Goal: Information Seeking & Learning: Learn about a topic

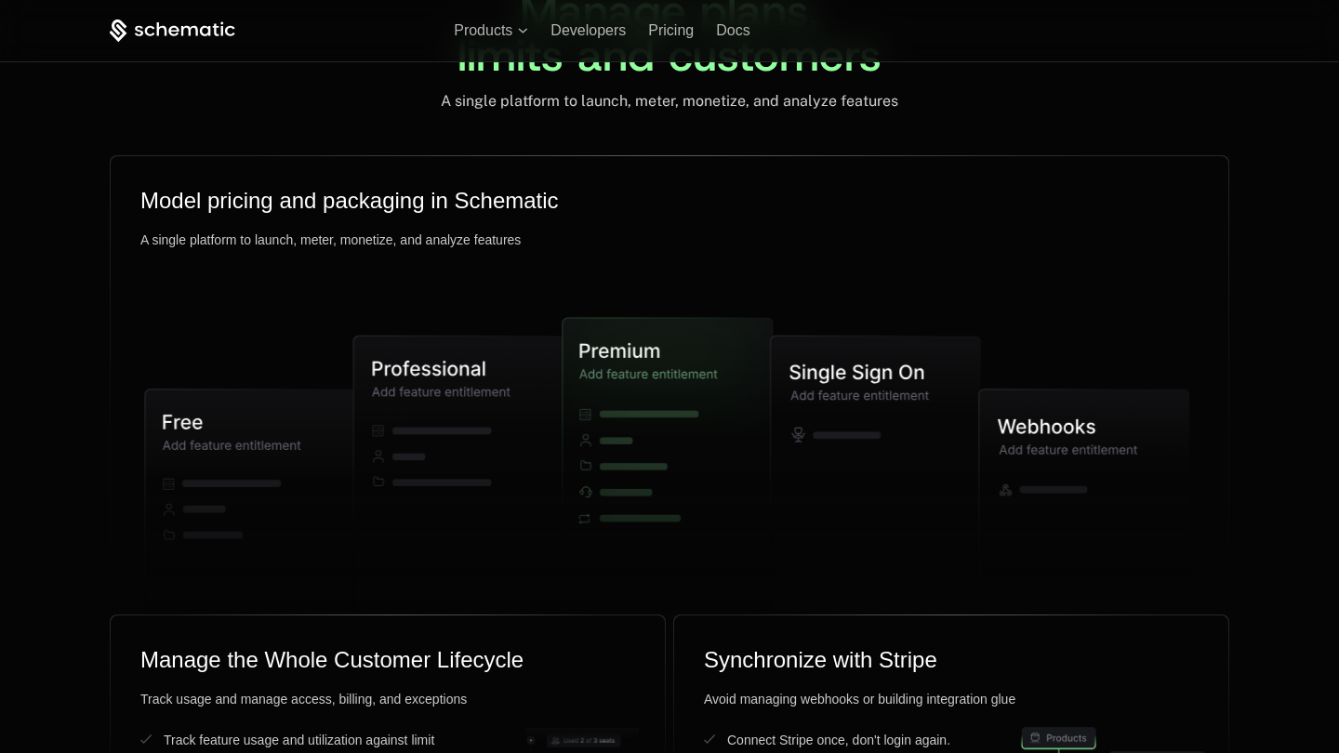
scroll to position [2490, 0]
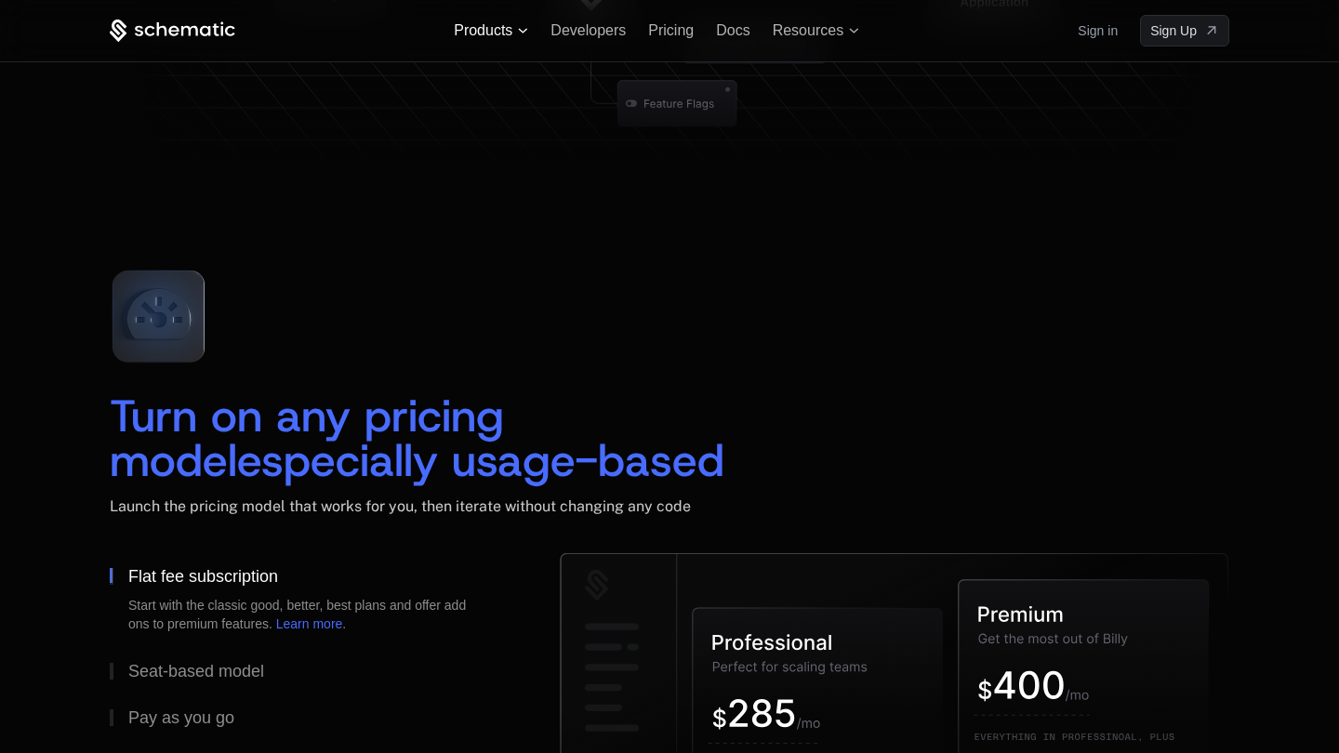
click at [477, 33] on span "Products" at bounding box center [483, 30] width 59 height 17
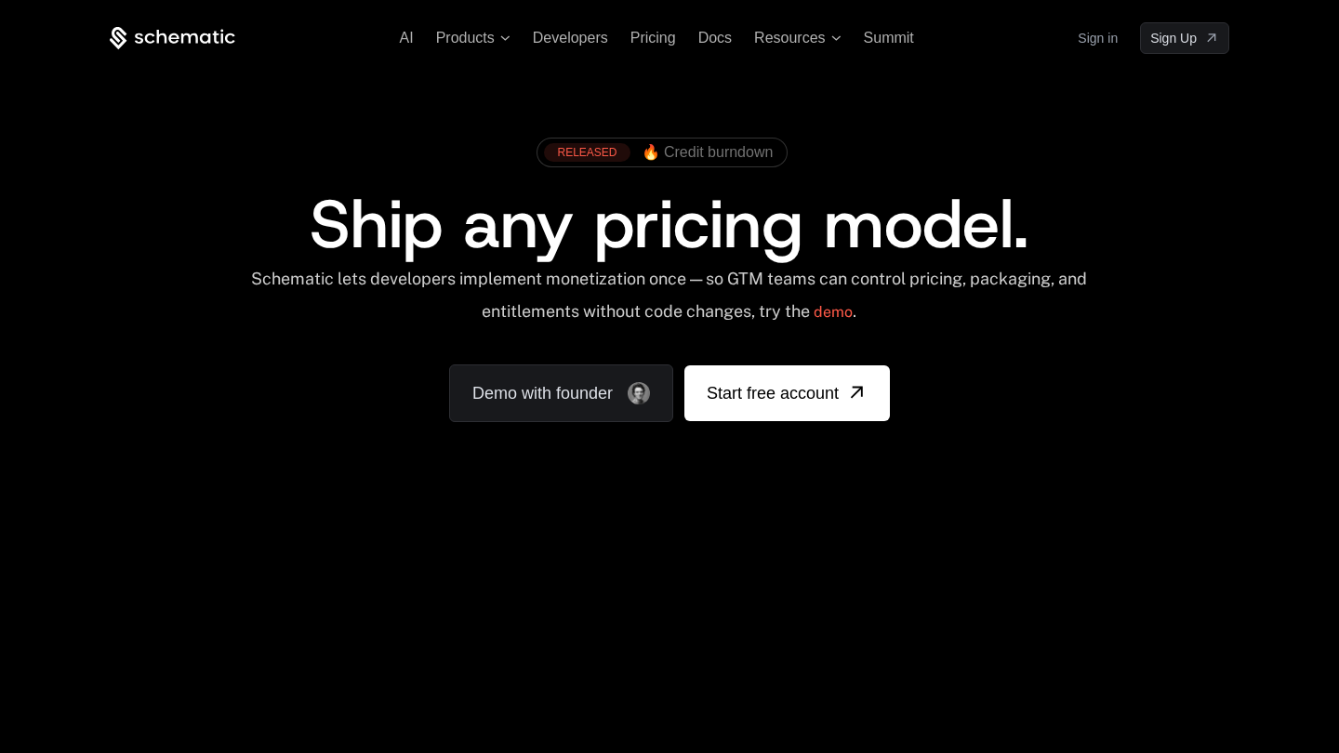
scroll to position [0, 0]
click at [468, 43] on span "Products" at bounding box center [465, 38] width 59 height 17
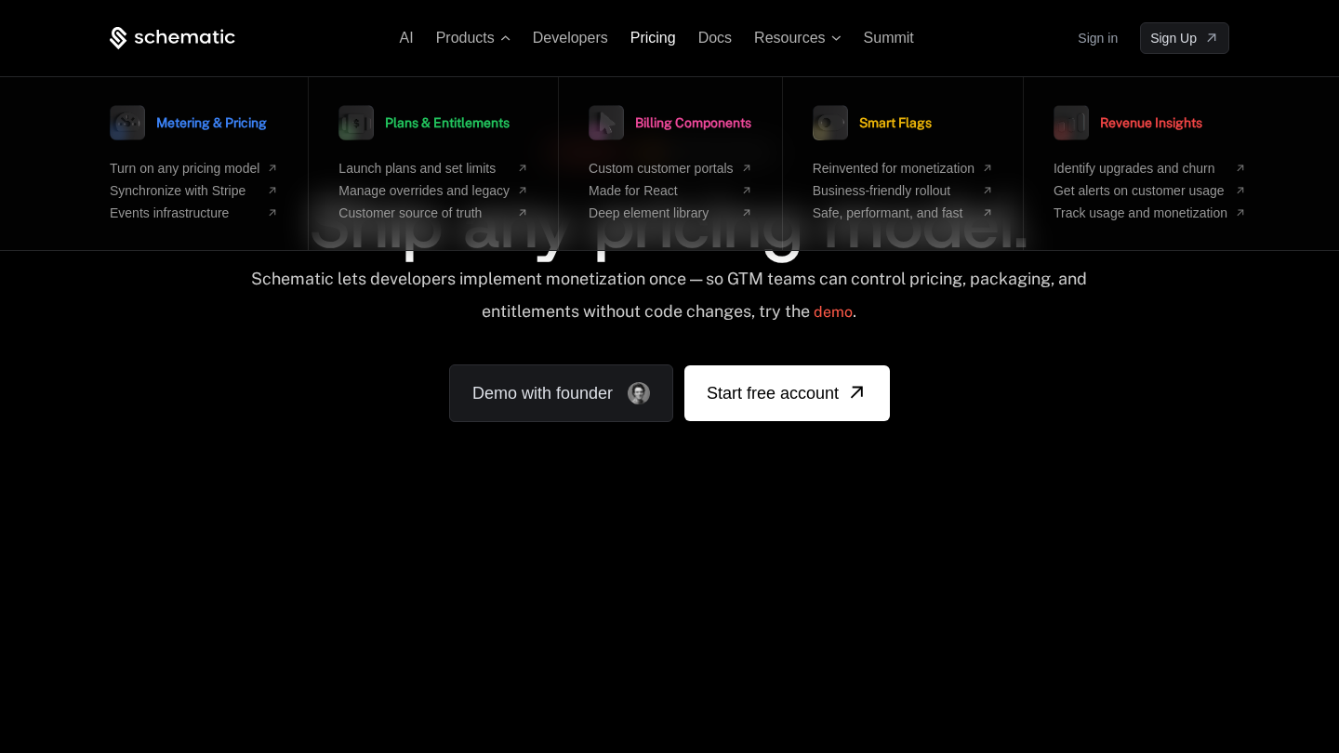
click at [637, 41] on span "Pricing" at bounding box center [653, 38] width 46 height 16
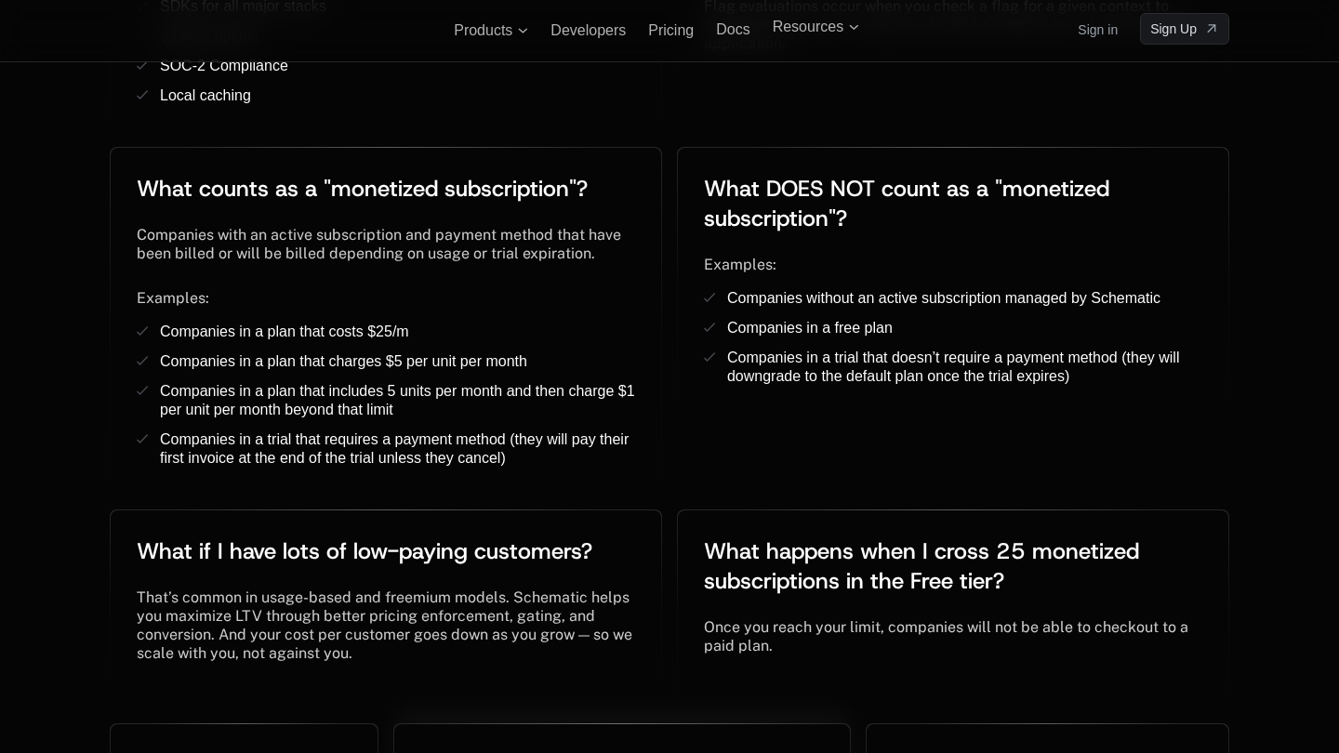
scroll to position [3169, 0]
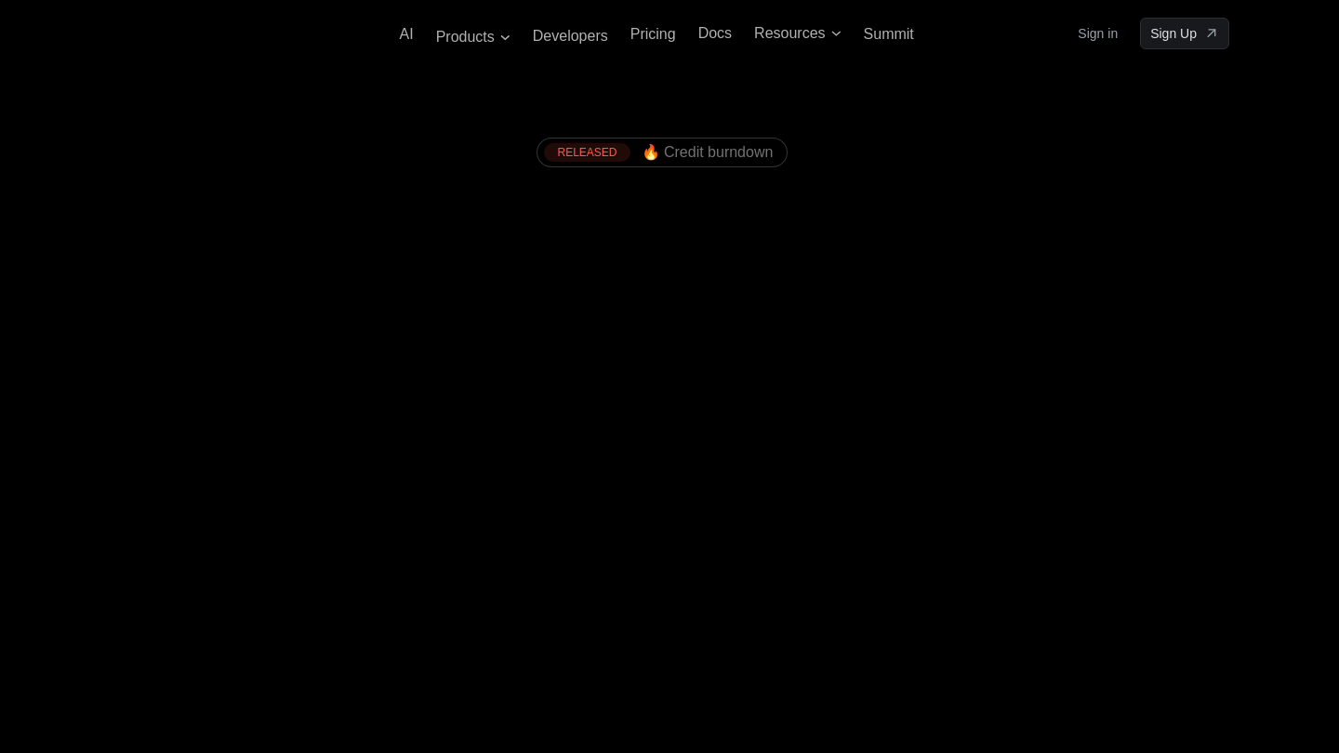
click at [155, 38] on icon at bounding box center [173, 37] width 126 height 23
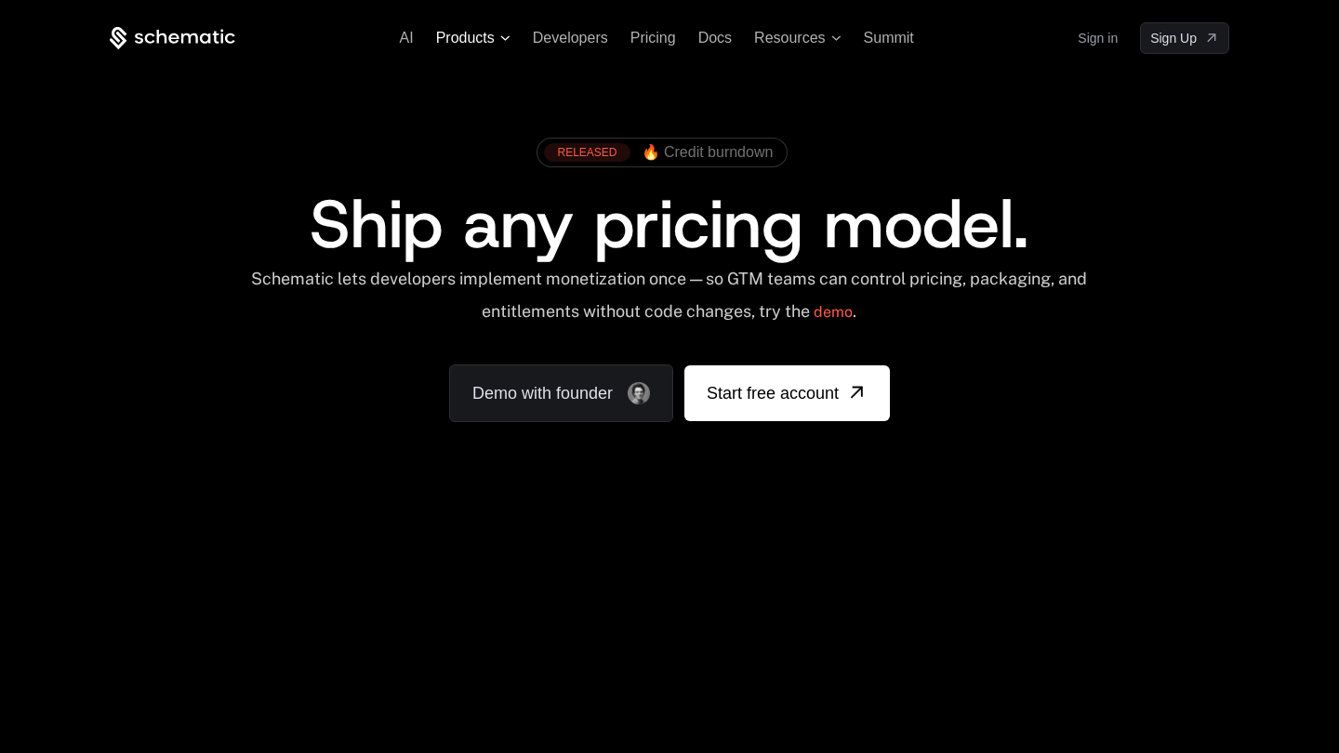
click at [469, 33] on span "Products" at bounding box center [465, 38] width 59 height 17
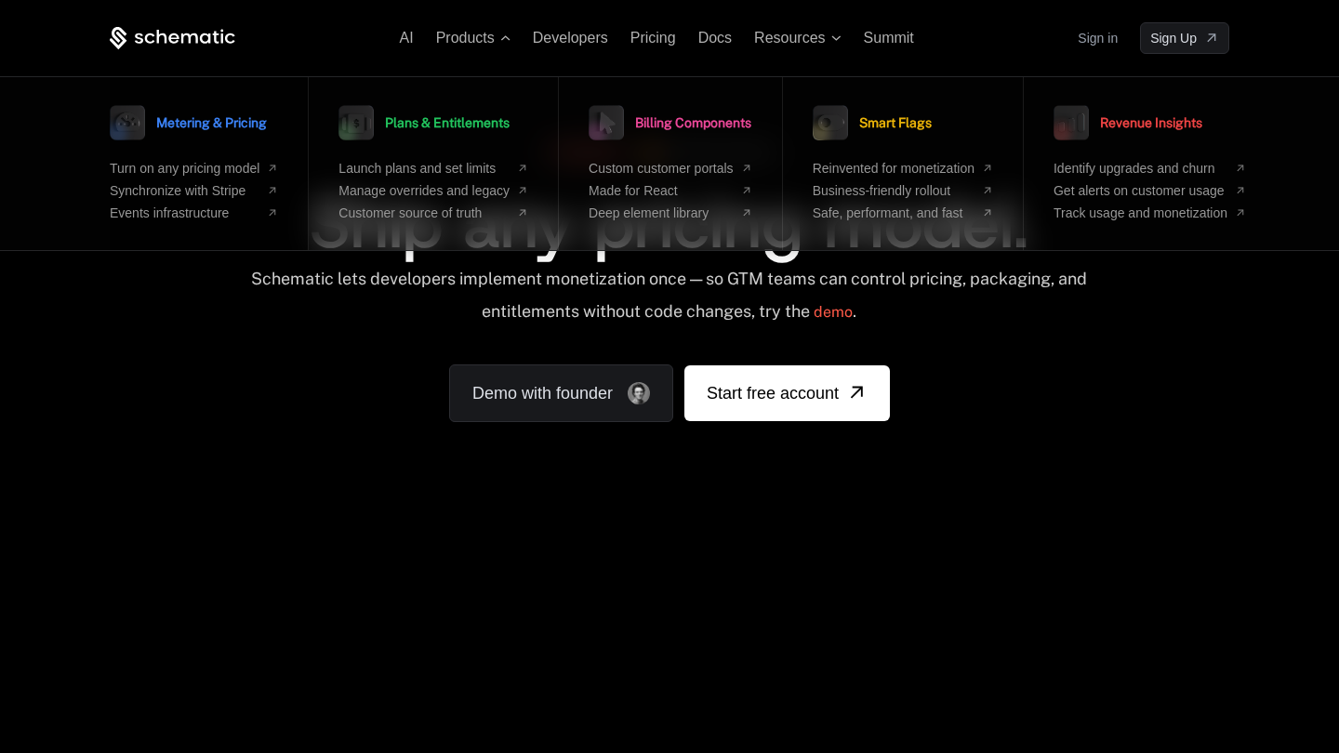
click at [259, 111] on link "Metering & Pricing" at bounding box center [188, 122] width 157 height 46
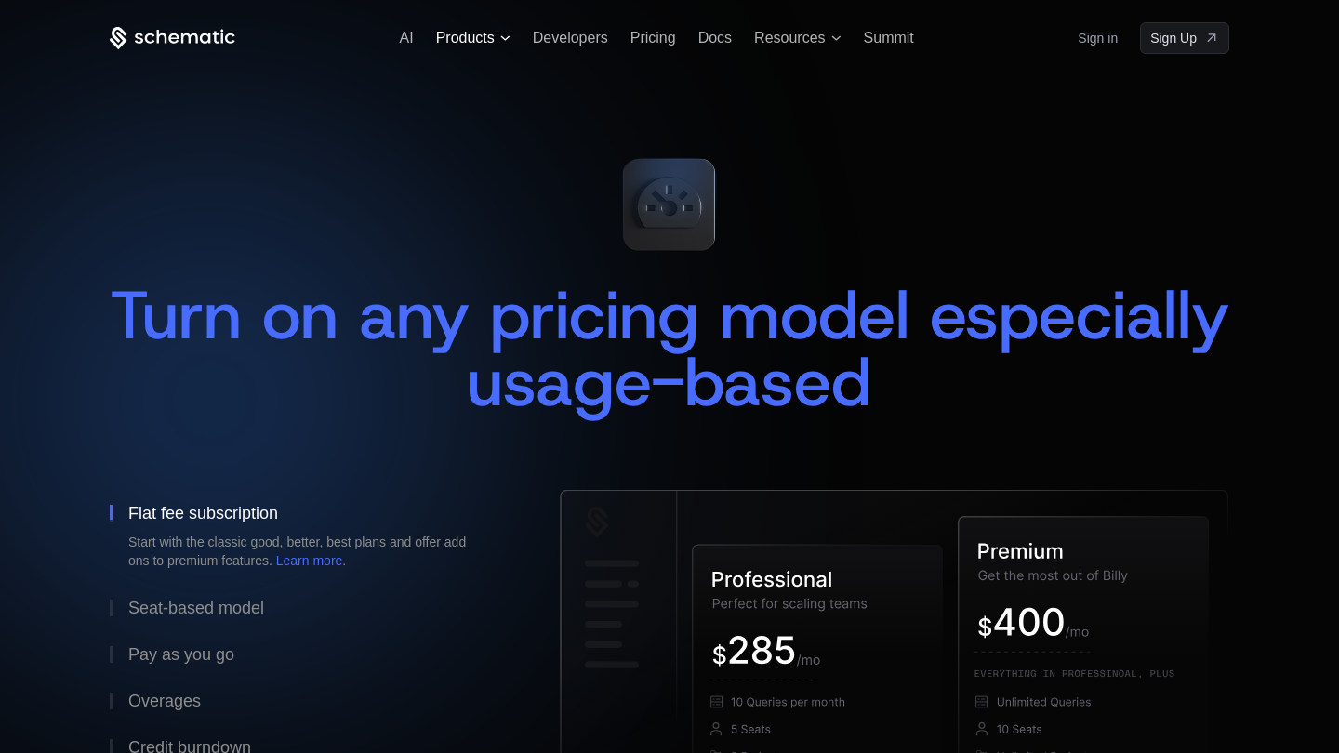
click at [452, 44] on span "Products" at bounding box center [465, 38] width 59 height 17
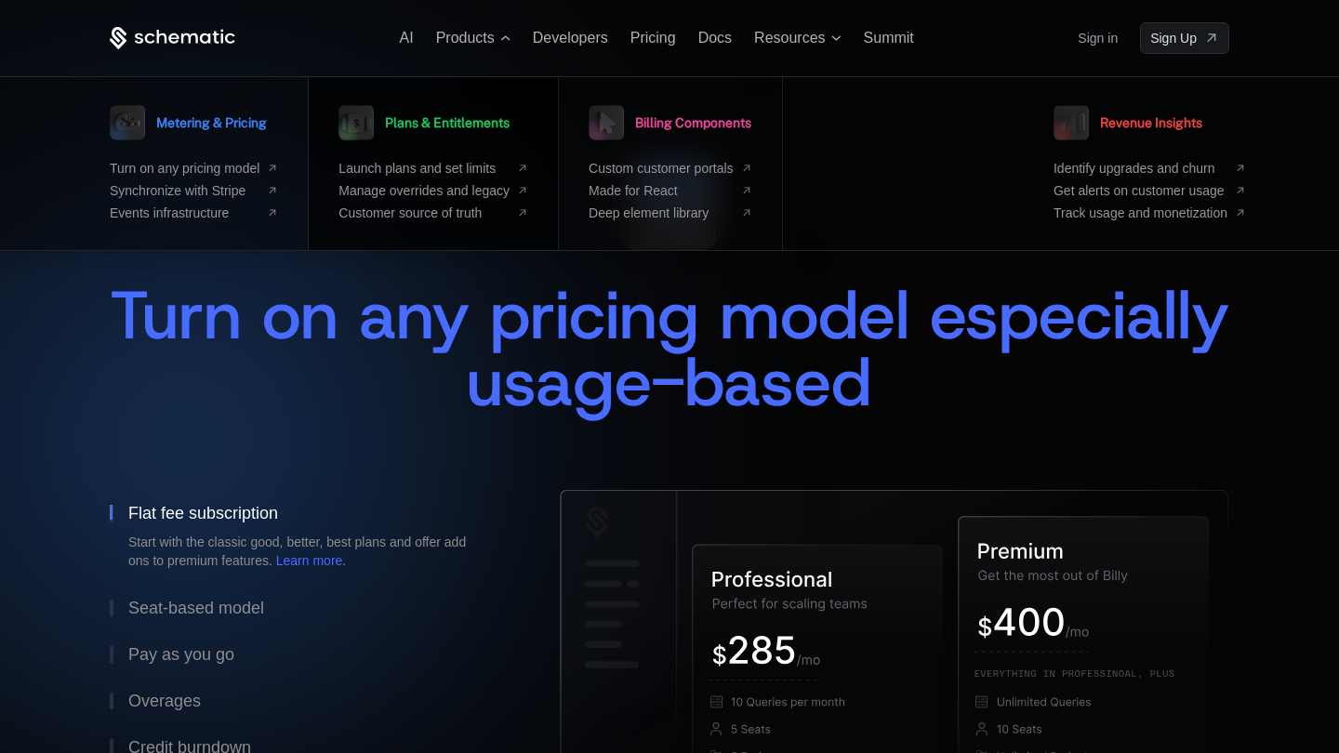
click at [382, 126] on link "Plans & Entitlements" at bounding box center [423, 122] width 171 height 46
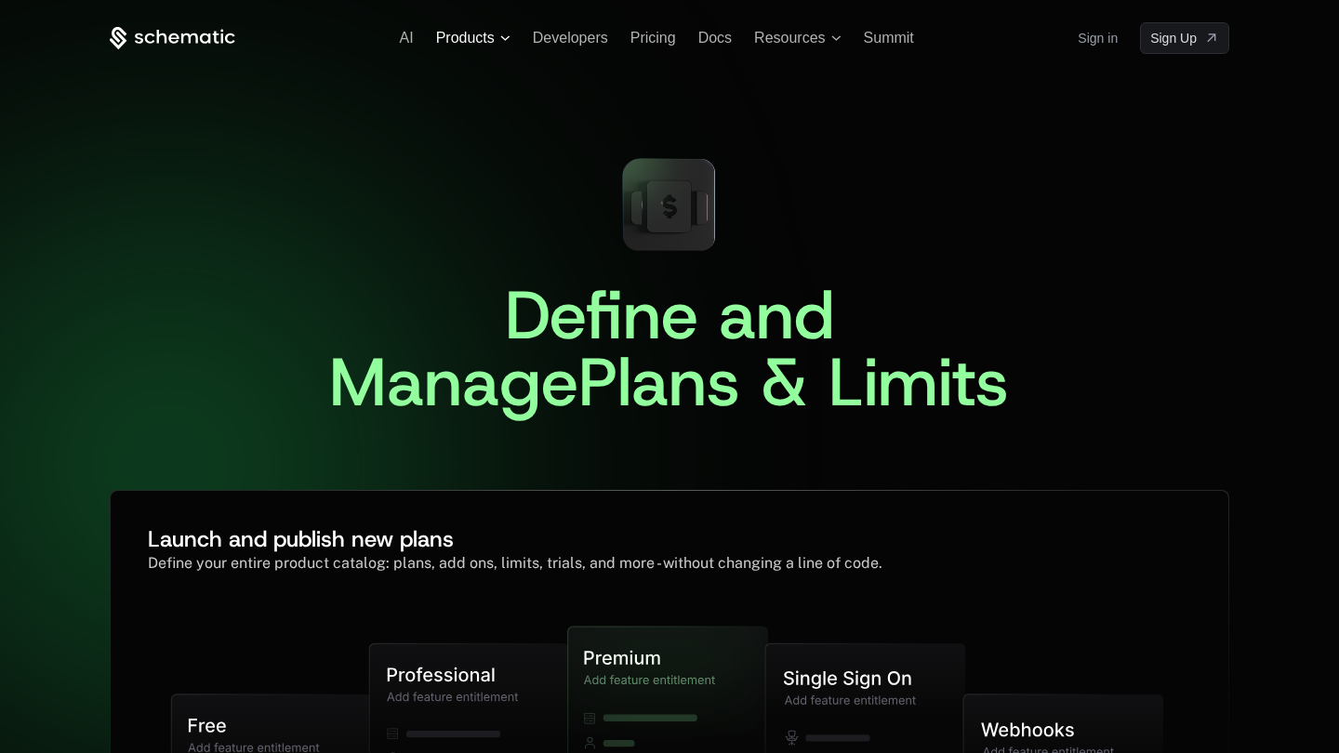
click at [493, 38] on span "Products" at bounding box center [465, 38] width 59 height 17
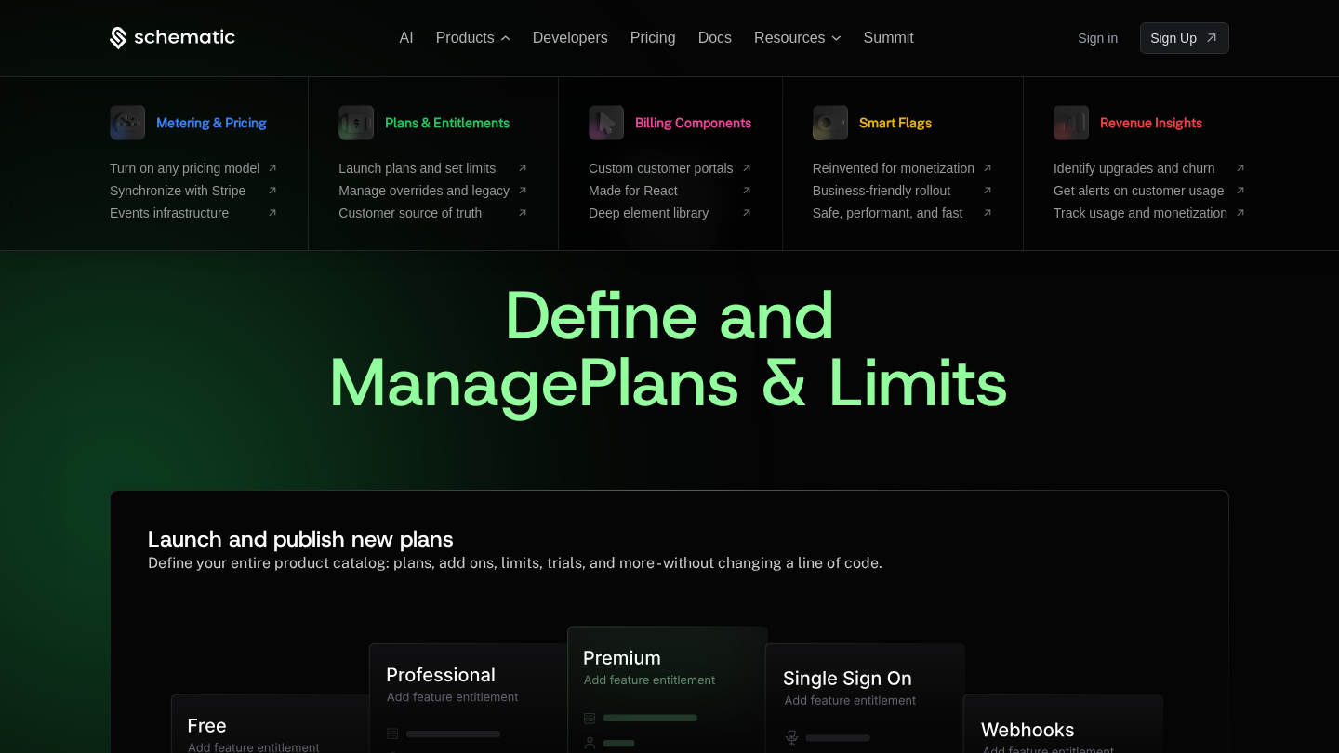
click at [618, 130] on icon at bounding box center [606, 122] width 46 height 46
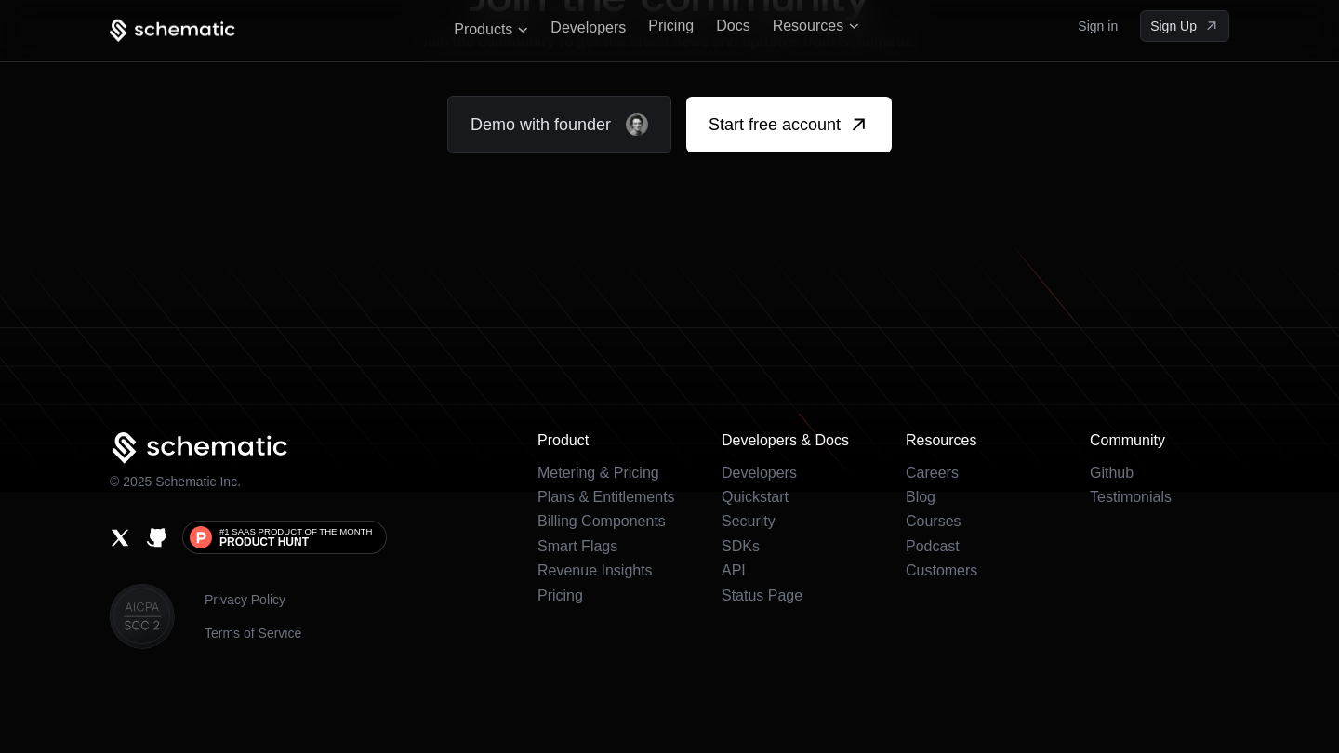
scroll to position [4610, 0]
